Goal: Find specific page/section: Find specific page/section

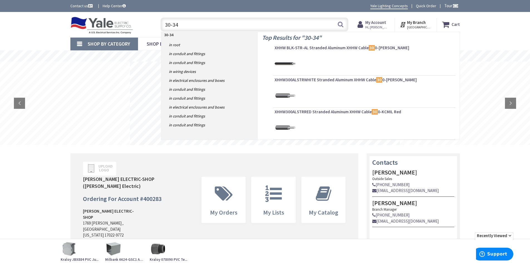
type input "30-343"
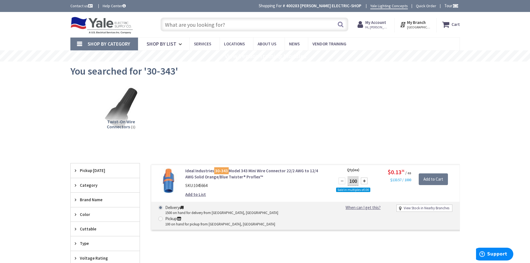
click at [201, 171] on link "Ideal Industries 30-343 Model 343 Mini Wire Connector 22/2 AWG to 12/4 AWG Soli…" at bounding box center [256, 174] width 142 height 12
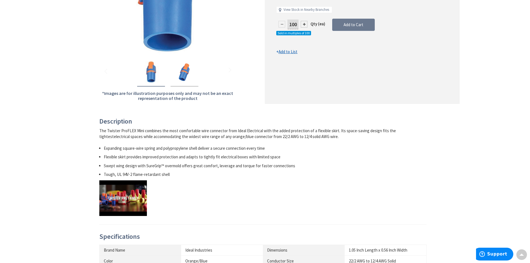
scroll to position [28, 0]
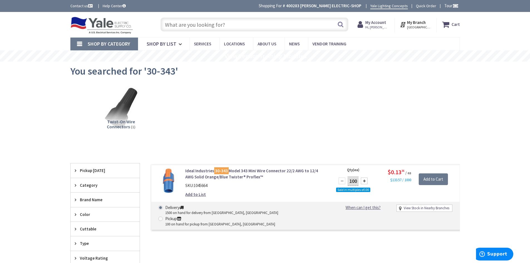
click at [181, 25] on input "text" at bounding box center [255, 25] width 188 height 14
type input "-"
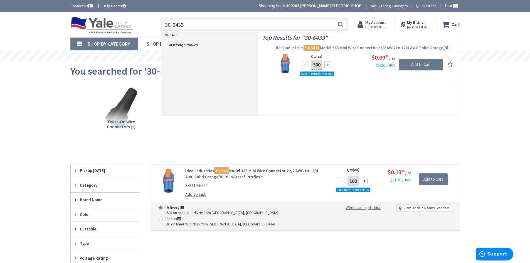
type input "30-6433"
click at [293, 48] on span "Ideal Industries 30-643J Model 343 Mini Wire Connector 22/2 AWG to 12/4 AWG Sol…" at bounding box center [365, 48] width 180 height 6
